Goal: Navigation & Orientation: Find specific page/section

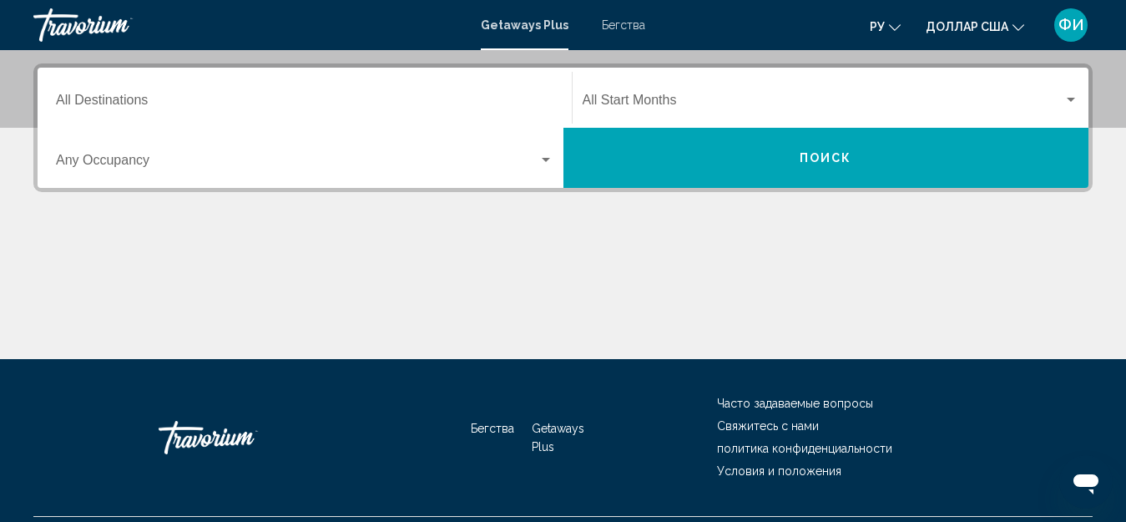
scroll to position [415, 0]
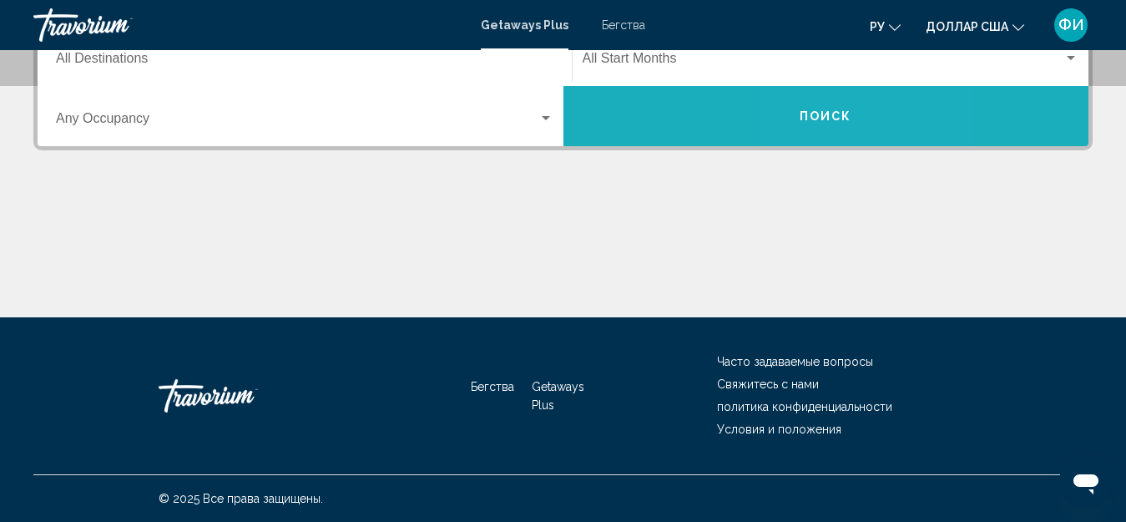
click at [820, 120] on span "Поиск" at bounding box center [826, 116] width 53 height 13
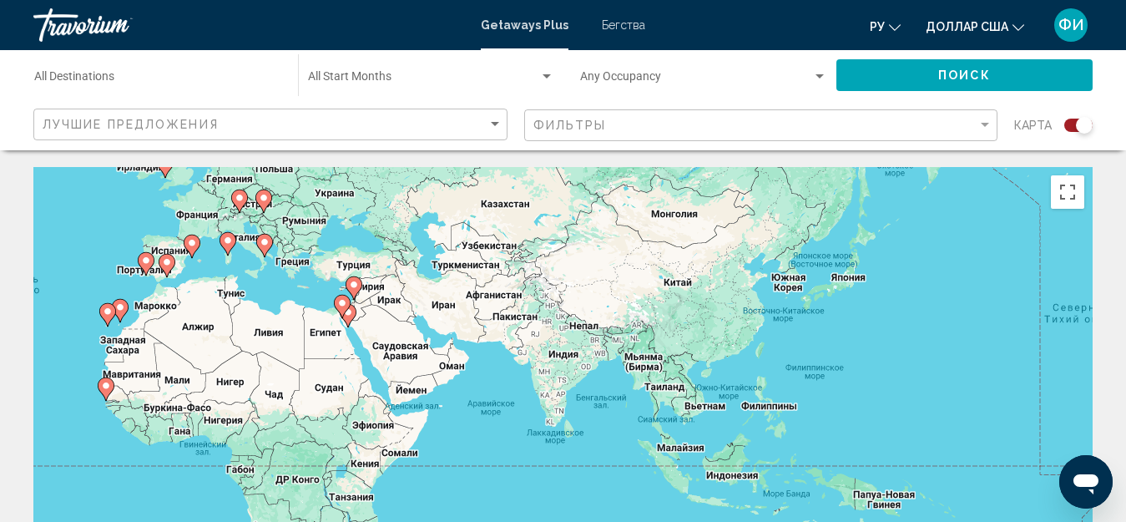
drag, startPoint x: 958, startPoint y: 372, endPoint x: 434, endPoint y: 271, distance: 533.9
click at [434, 271] on div "Чтобы активировать перетаскивание с помощью клавиатуры, нажмите Alt + Ввод. Пос…" at bounding box center [562, 417] width 1059 height 501
click at [708, 395] on image "Основное содержание" at bounding box center [704, 392] width 10 height 10
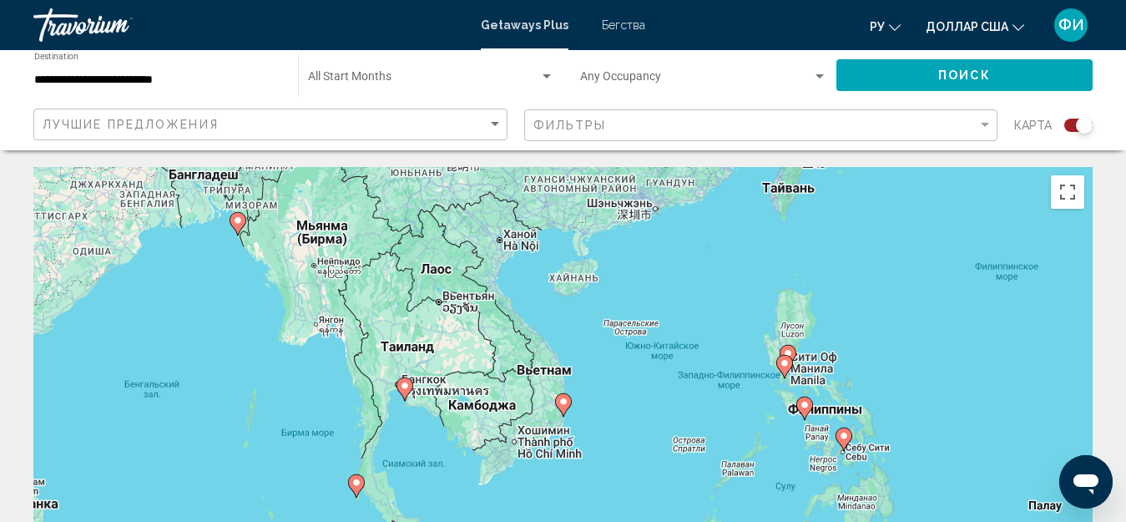
click at [566, 402] on image "Основное содержание" at bounding box center [564, 402] width 10 height 10
type input "**********"
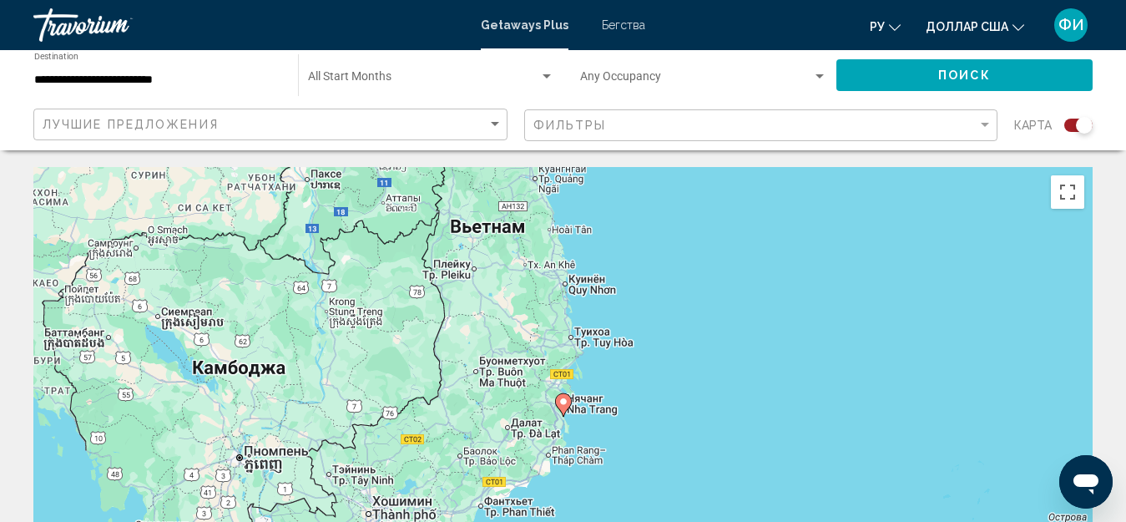
click at [561, 407] on icon "Основное содержание" at bounding box center [562, 405] width 15 height 22
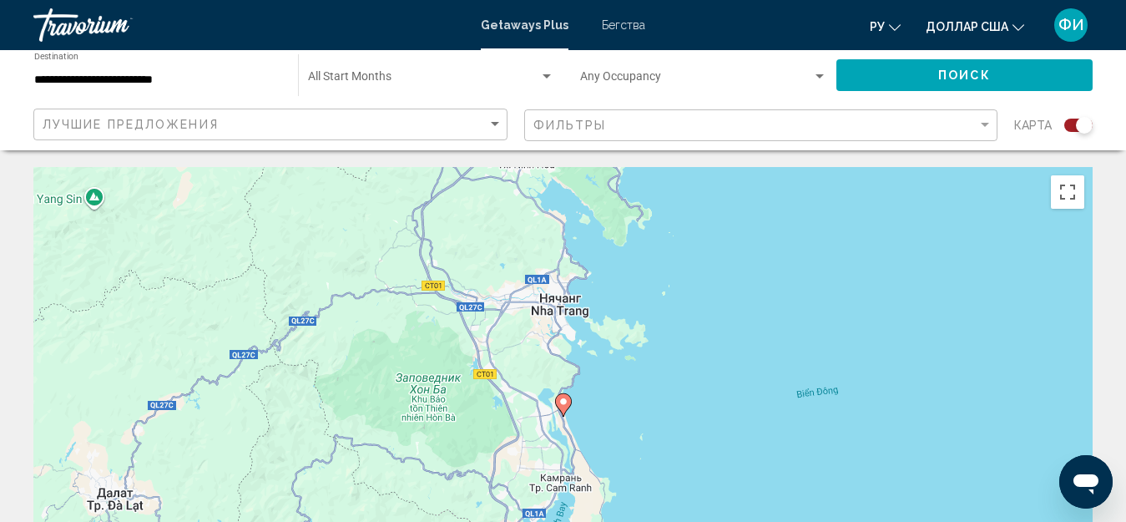
click at [568, 409] on icon "Основное содержание" at bounding box center [563, 404] width 17 height 23
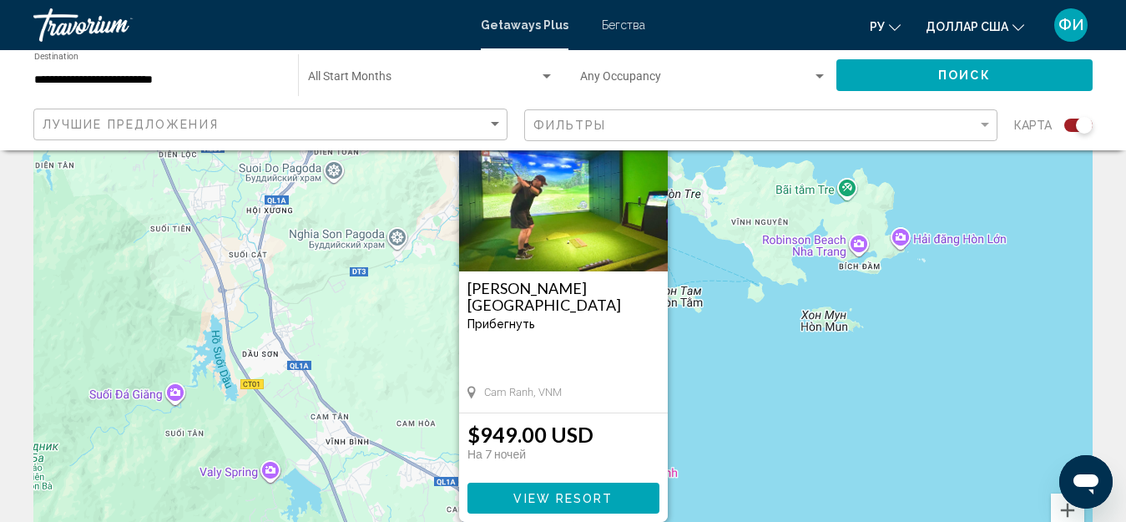
scroll to position [83, 0]
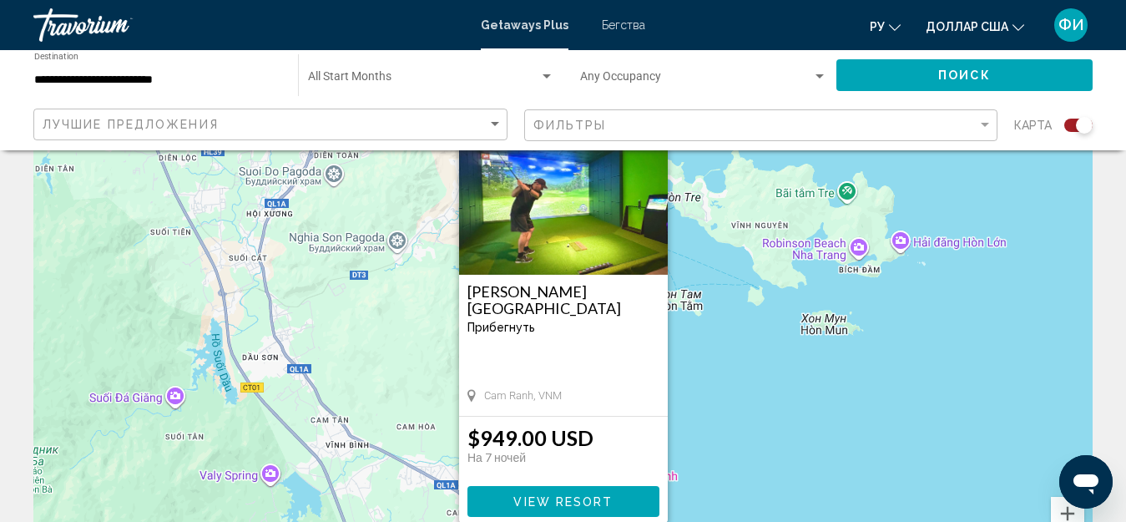
click at [564, 497] on span "View Resort" at bounding box center [562, 501] width 99 height 13
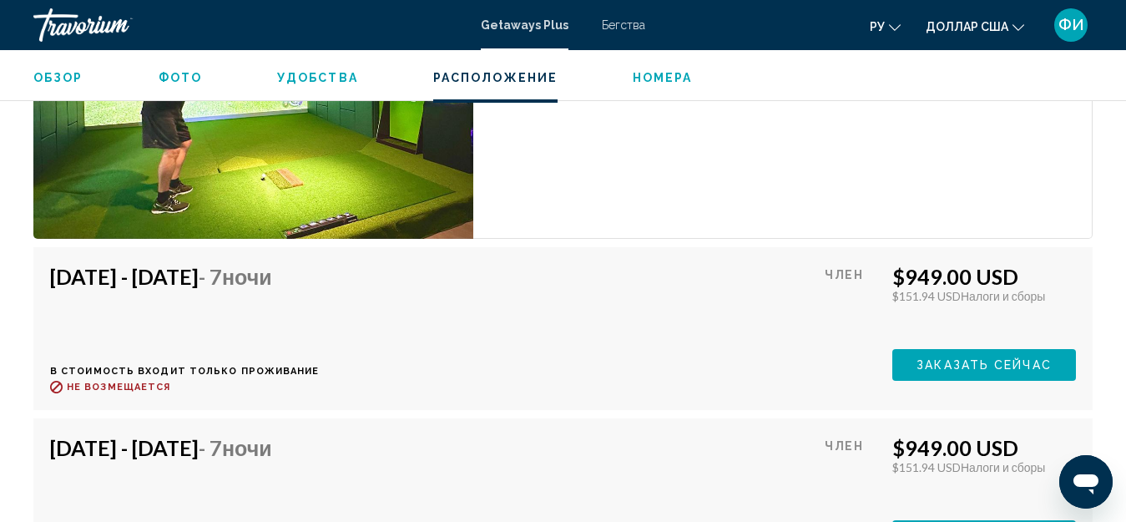
scroll to position [3441, 0]
